Goal: Information Seeking & Learning: Learn about a topic

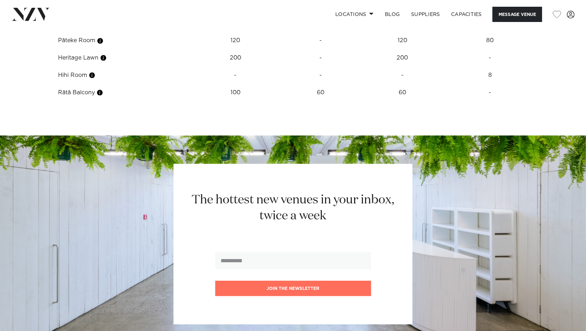
scroll to position [1179, 0]
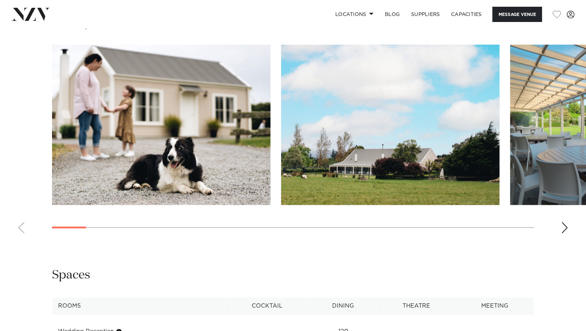
scroll to position [773, 0]
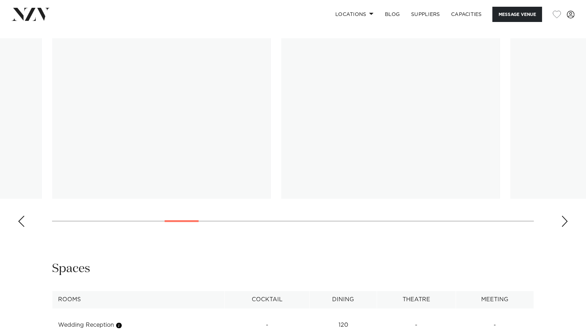
click at [198, 219] on swiper-container at bounding box center [293, 135] width 586 height 194
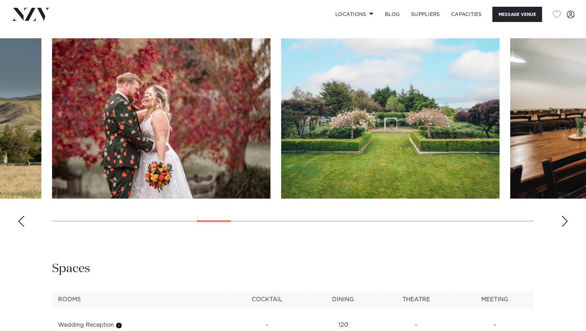
click at [217, 222] on div at bounding box center [214, 221] width 34 height 2
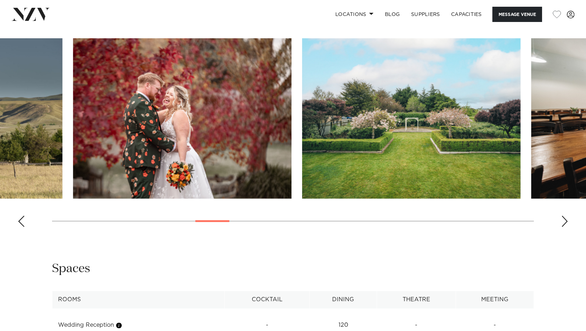
click at [241, 228] on swiper-container at bounding box center [293, 135] width 586 height 194
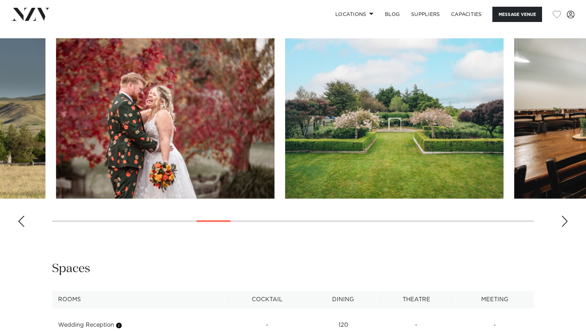
click at [225, 224] on swiper-container at bounding box center [293, 135] width 586 height 194
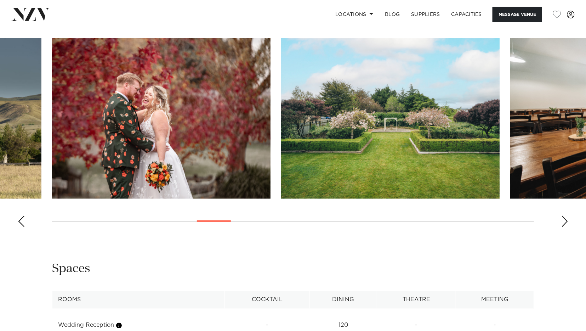
click at [225, 223] on swiper-container at bounding box center [293, 135] width 586 height 194
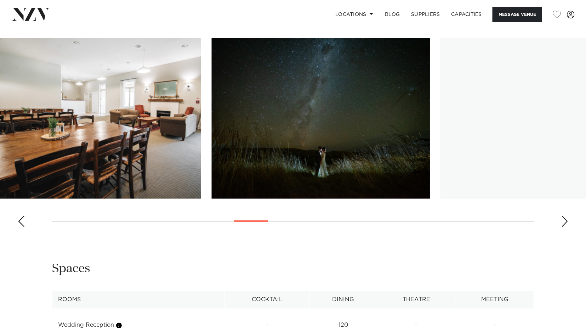
click at [261, 227] on swiper-container at bounding box center [293, 135] width 586 height 194
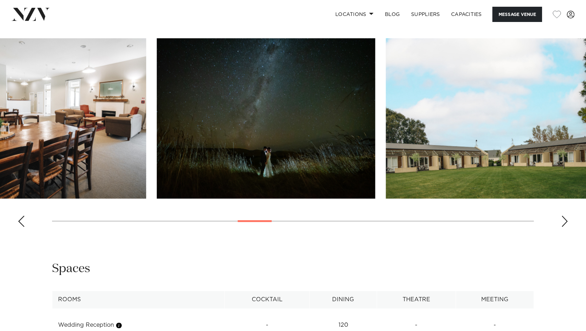
click at [272, 222] on div at bounding box center [255, 221] width 34 height 2
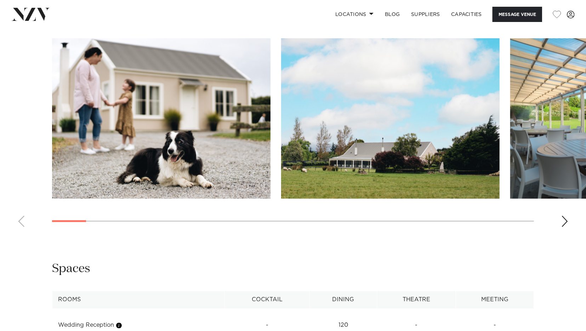
click at [65, 216] on swiper-container at bounding box center [293, 135] width 586 height 194
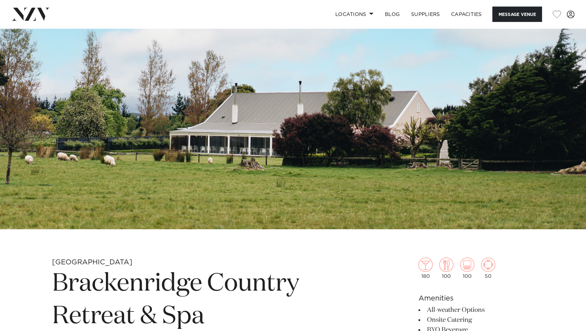
scroll to position [60, 0]
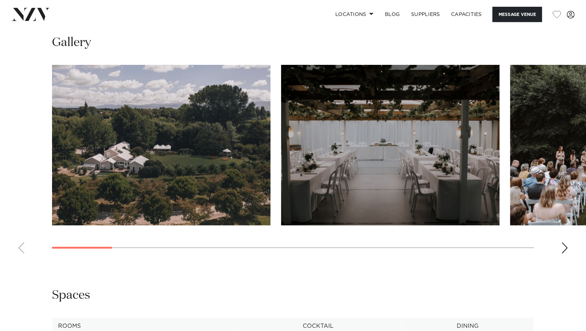
scroll to position [663, 0]
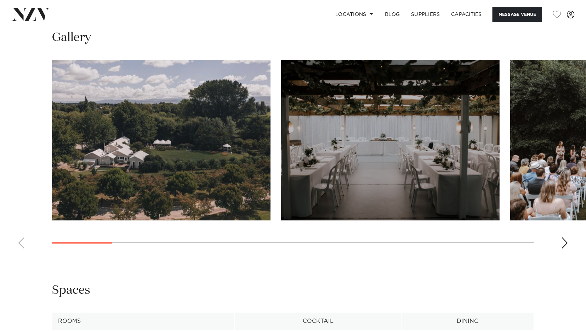
click at [87, 227] on swiper-container at bounding box center [293, 157] width 586 height 194
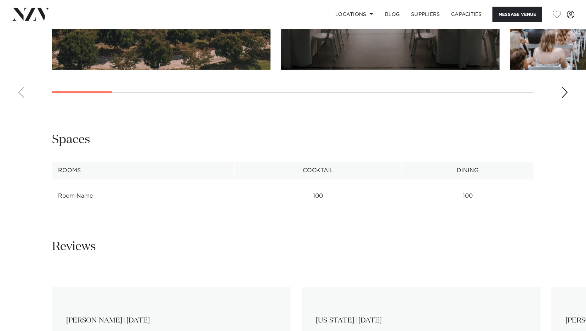
scroll to position [884, 0]
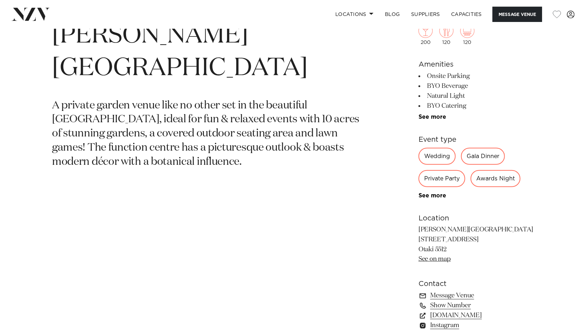
scroll to position [368, 0]
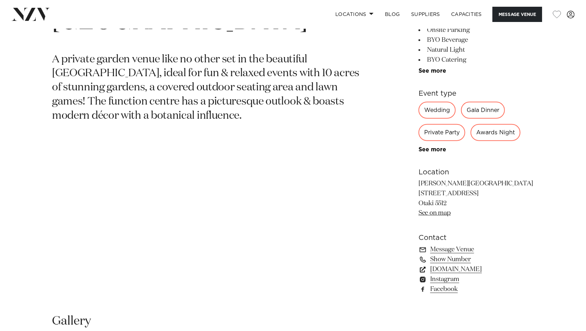
click at [493, 272] on link "[DOMAIN_NAME]" at bounding box center [476, 269] width 115 height 10
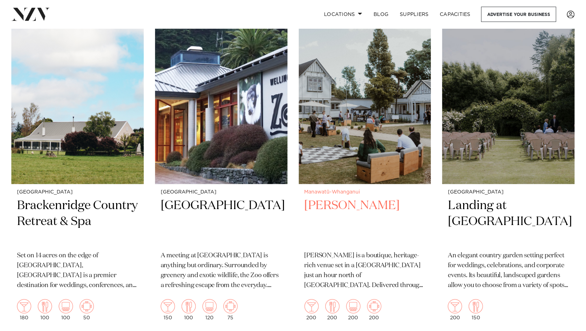
scroll to position [1031, 0]
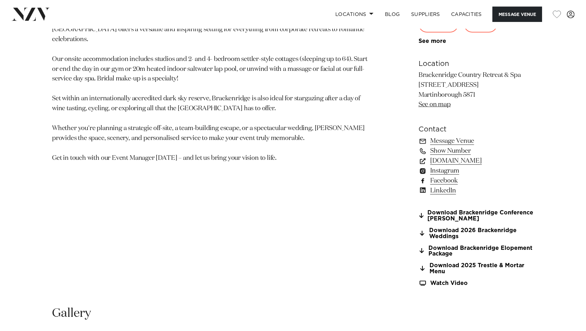
scroll to position [479, 0]
